Goal: Information Seeking & Learning: Learn about a topic

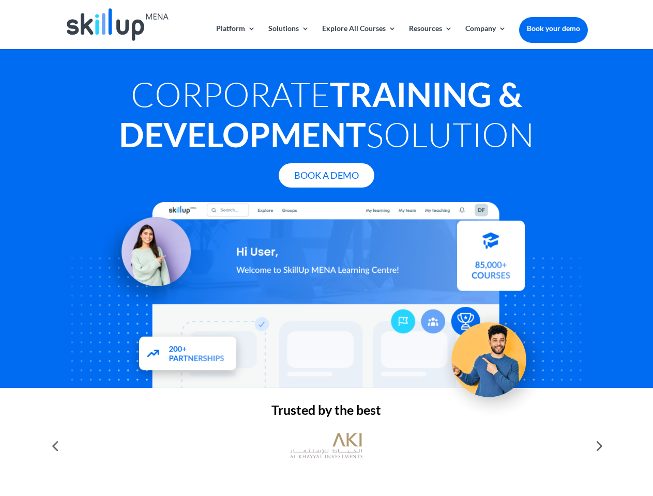
click at [326, 248] on div at bounding box center [326, 295] width 522 height 186
click at [288, 37] on link "Solutions" at bounding box center [288, 37] width 41 height 24
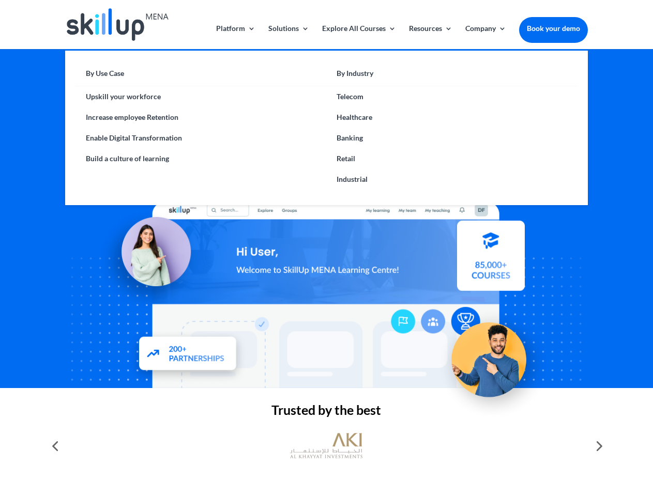
click at [358, 37] on link "Explore All Courses" at bounding box center [359, 37] width 74 height 24
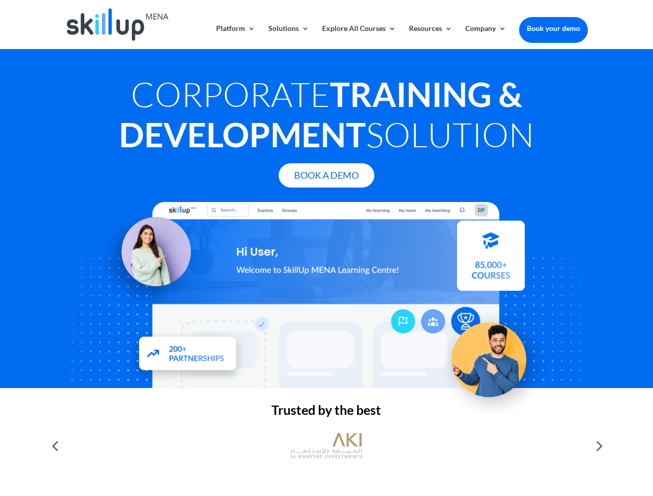
click at [430, 37] on link "Resources" at bounding box center [430, 37] width 43 height 24
click at [485, 37] on link "Company" at bounding box center [485, 37] width 41 height 24
click at [326, 446] on img at bounding box center [326, 446] width 72 height 36
